Goal: Transaction & Acquisition: Obtain resource

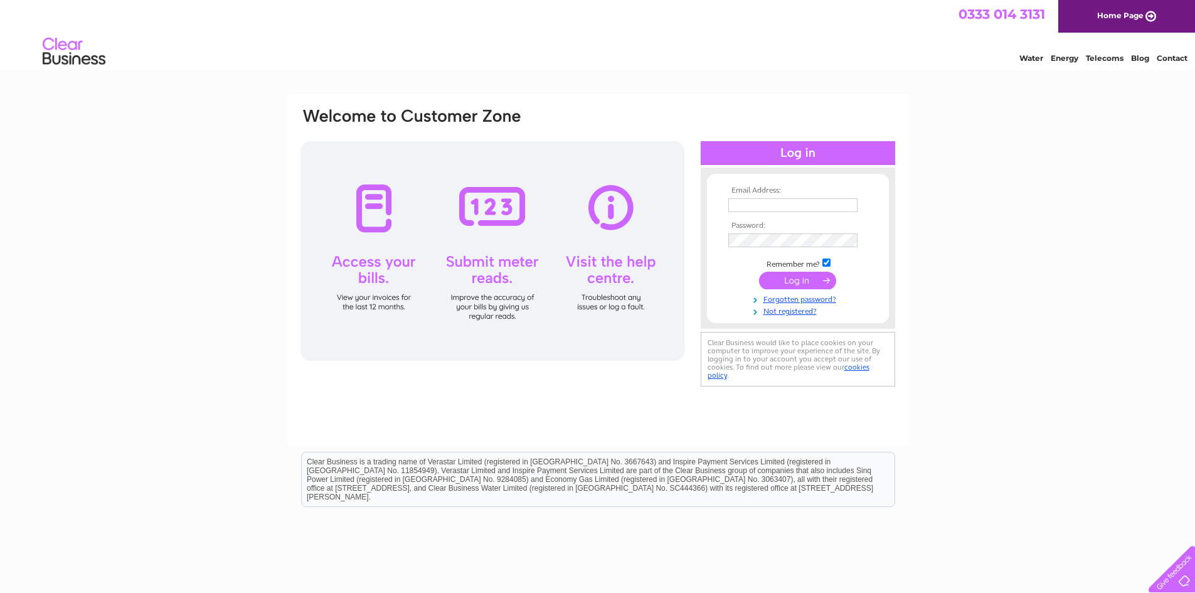
type input "charisma.talabucon@caffenero.com"
click at [781, 289] on input "submit" at bounding box center [797, 281] width 77 height 18
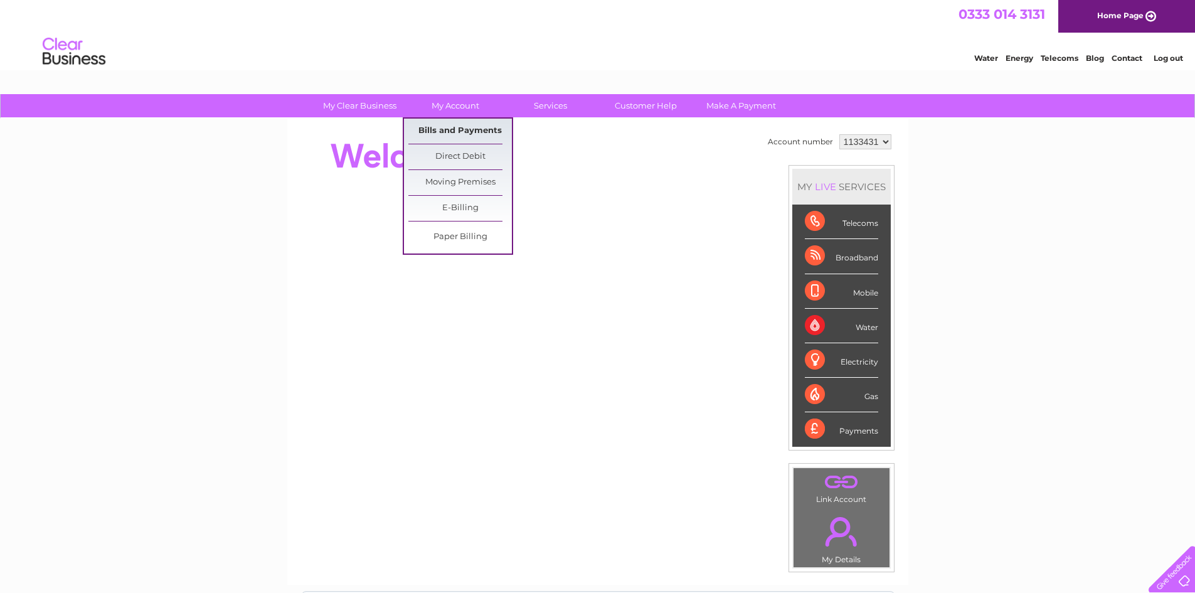
click at [460, 127] on link "Bills and Payments" at bounding box center [461, 131] width 104 height 25
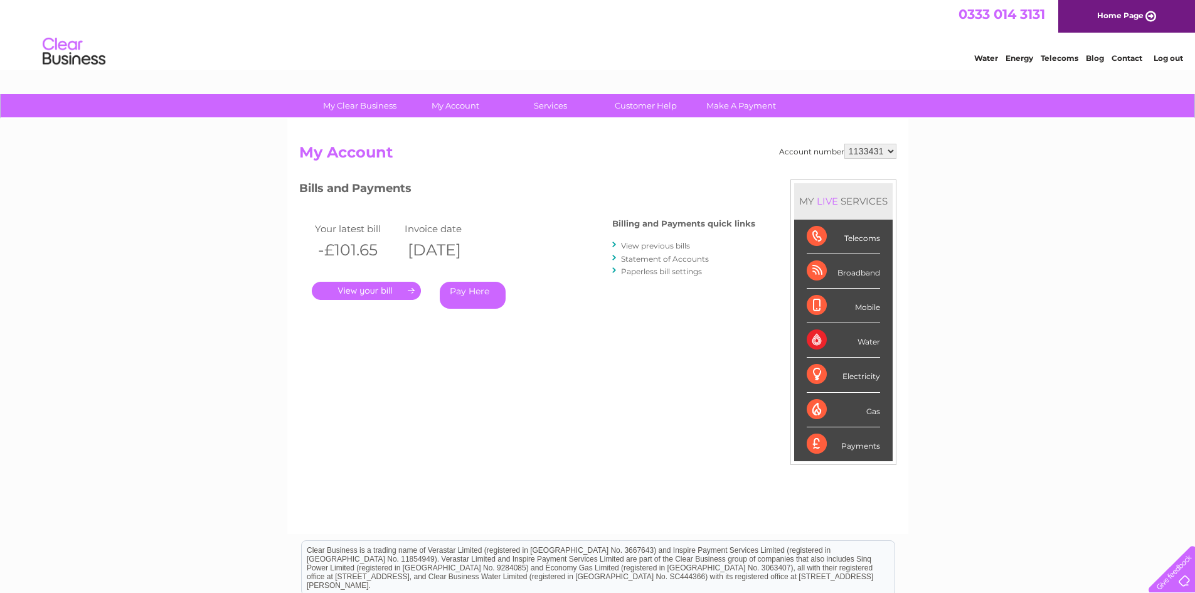
click at [879, 157] on select "1133431" at bounding box center [871, 151] width 52 height 15
click at [532, 170] on div "Account number 1133431 My Account MY LIVE SERVICES Telecoms Broadband Mobile Wa…" at bounding box center [597, 333] width 597 height 378
click at [391, 289] on link "." at bounding box center [366, 291] width 109 height 18
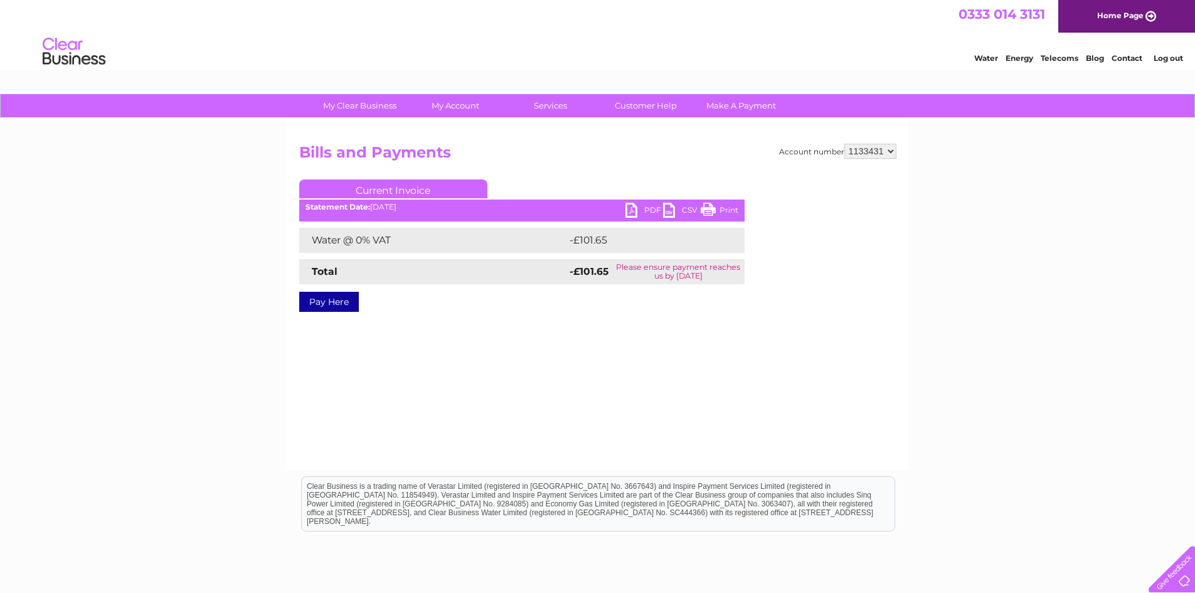
click at [635, 211] on link "PDF" at bounding box center [645, 212] width 38 height 18
